Goal: Check status: Check status

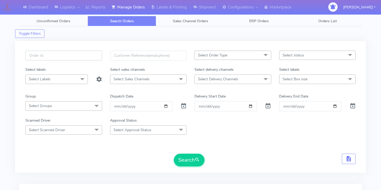
click at [84, 57] on input "text" at bounding box center [63, 56] width 77 height 10
paste input "1629627"
type input "1629627"
click at [187, 105] on div at bounding box center [183, 106] width 14 height 10
click at [183, 107] on span at bounding box center [183, 107] width 6 height 5
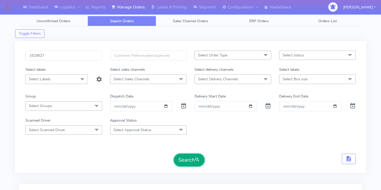
click at [188, 163] on button "Search" at bounding box center [189, 159] width 31 height 13
click at [63, 51] on input "1629627" at bounding box center [63, 56] width 77 height 10
paste input "1629593"
type input "1629593"
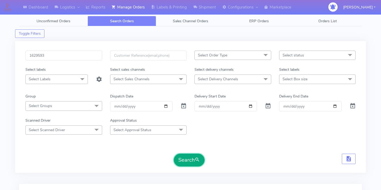
click at [179, 159] on button "Search" at bounding box center [189, 159] width 31 height 13
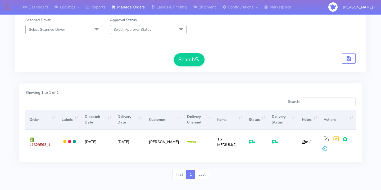
scroll to position [110, 0]
